Goal: Task Accomplishment & Management: Use online tool/utility

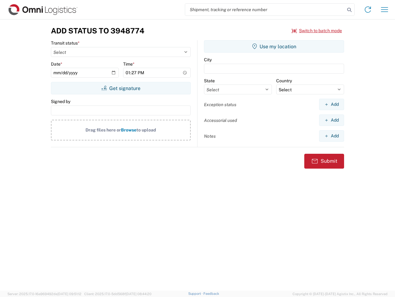
click at [265, 10] on input "search" at bounding box center [265, 10] width 160 height 12
click at [350, 10] on icon at bounding box center [349, 10] width 9 height 9
click at [368, 10] on icon at bounding box center [368, 10] width 10 height 10
click at [385, 10] on icon "button" at bounding box center [384, 9] width 7 height 5
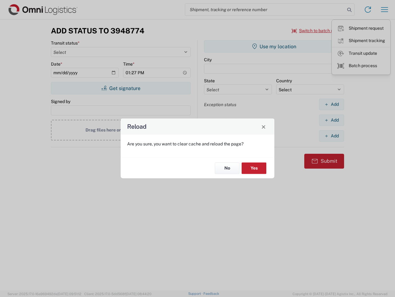
click at [317, 31] on div "Reload Are you sure, you want to clear cache and reload the page? No Yes" at bounding box center [197, 148] width 395 height 297
click at [121, 88] on div "Reload Are you sure, you want to clear cache and reload the page? No Yes" at bounding box center [197, 148] width 395 height 297
click at [274, 46] on div "Reload Are you sure, you want to clear cache and reload the page? No Yes" at bounding box center [197, 148] width 395 height 297
click at [332, 104] on div "Reload Are you sure, you want to clear cache and reload the page? No Yes" at bounding box center [197, 148] width 395 height 297
click at [332, 120] on div "Reload Are you sure, you want to clear cache and reload the page? No Yes" at bounding box center [197, 148] width 395 height 297
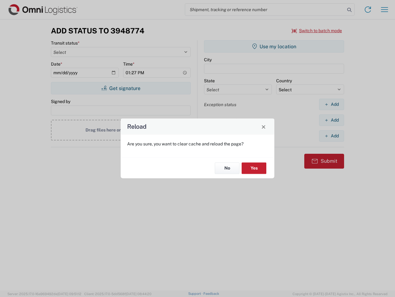
click at [332, 136] on div "Reload Are you sure, you want to clear cache and reload the page? No Yes" at bounding box center [197, 148] width 395 height 297
